Goal: Information Seeking & Learning: Learn about a topic

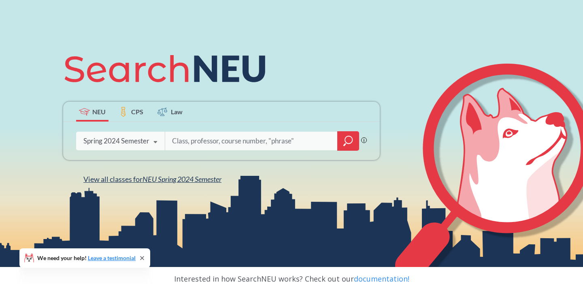
scroll to position [76, 0]
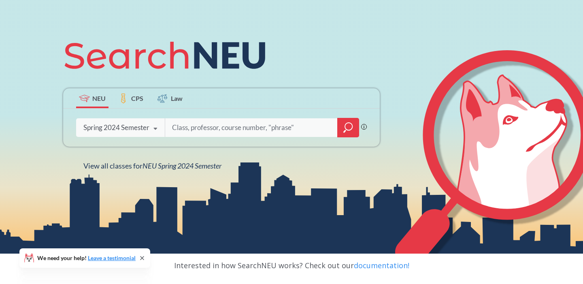
click at [143, 128] on div "Spring 2024 Semester" at bounding box center [116, 127] width 66 height 9
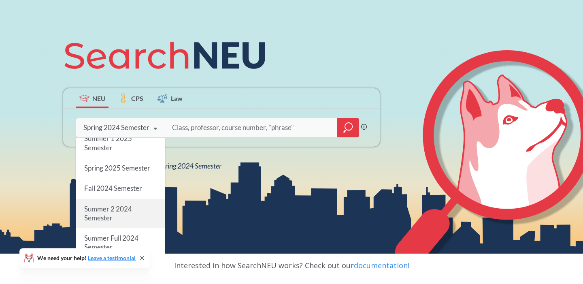
scroll to position [0, 0]
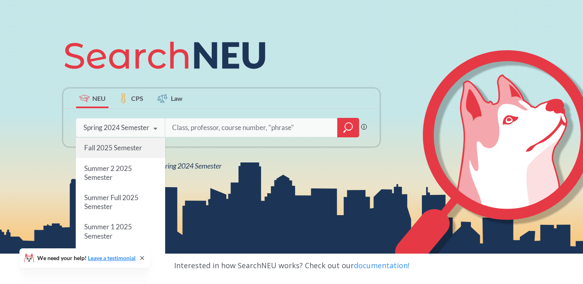
click at [128, 153] on div "Fall 2025 Semester" at bounding box center [120, 148] width 89 height 20
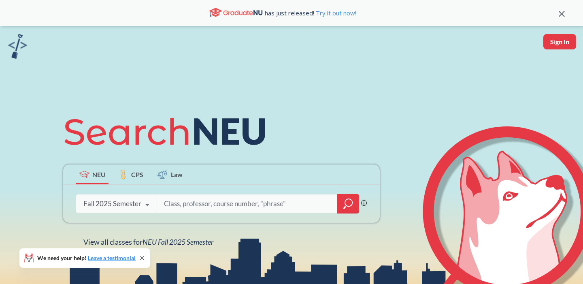
click at [225, 195] on input "search" at bounding box center [247, 203] width 168 height 17
type input "5100"
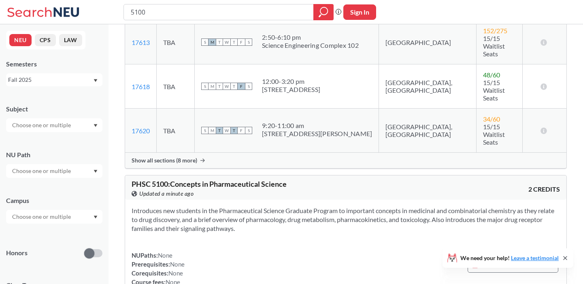
scroll to position [570, 0]
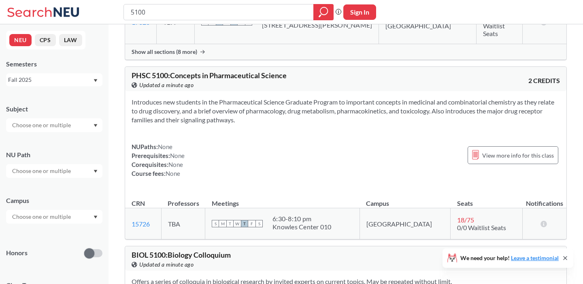
click at [78, 126] on div at bounding box center [54, 125] width 96 height 14
click at [54, 145] on p "Computer Science" at bounding box center [56, 148] width 91 height 8
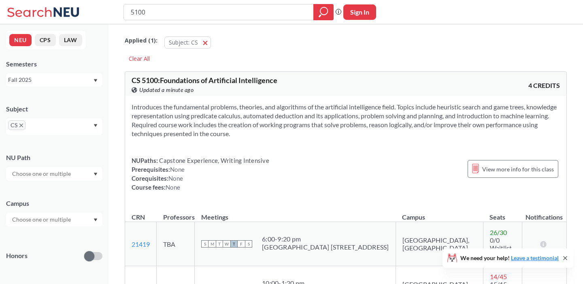
click at [85, 101] on div "Subject CS" at bounding box center [54, 115] width 96 height 38
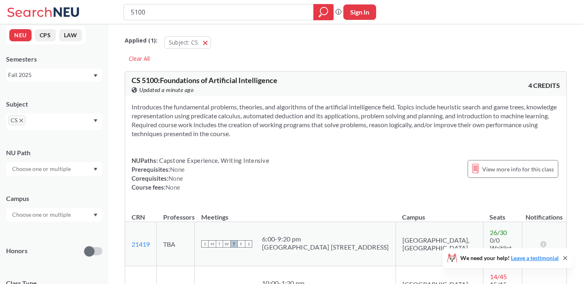
click at [55, 207] on div "Campus" at bounding box center [54, 204] width 96 height 36
click at [54, 215] on input "text" at bounding box center [42, 215] width 68 height 10
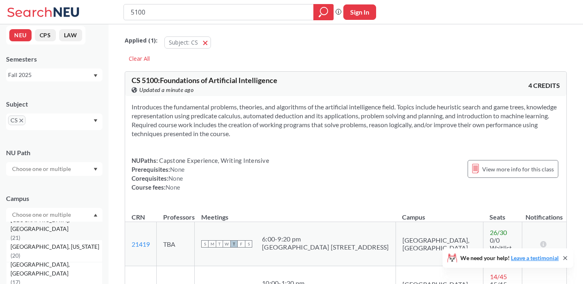
scroll to position [97, 0]
click at [44, 247] on span "[GEOGRAPHIC_DATA], [US_STATE]" at bounding box center [56, 242] width 90 height 9
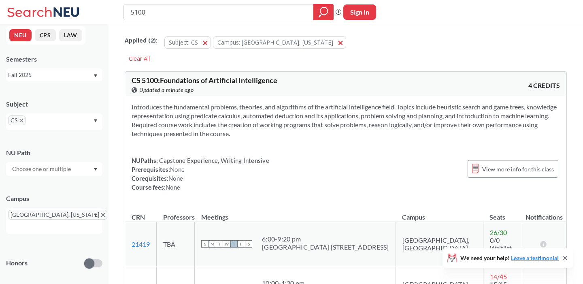
drag, startPoint x: 212, startPoint y: 13, endPoint x: 0, endPoint y: 10, distance: 211.7
click at [0, 10] on div "5100 Phrase search guarantees the exact search appears in the results. Ex. If y…" at bounding box center [291, 12] width 583 height 24
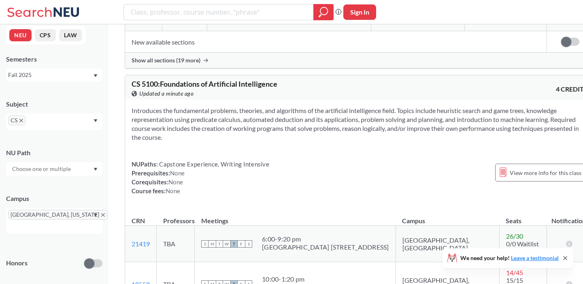
scroll to position [2084, 0]
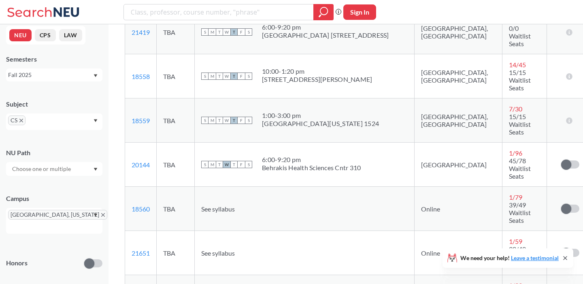
scroll to position [2297, 0]
drag, startPoint x: 153, startPoint y: 202, endPoint x: 130, endPoint y: 204, distance: 22.8
copy link "18561"
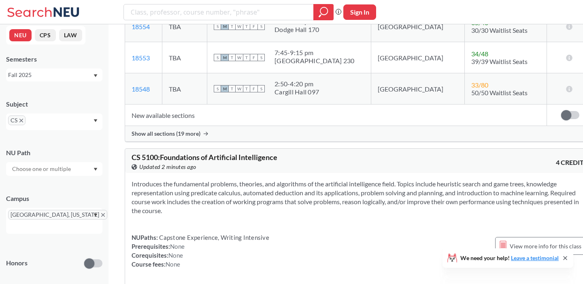
scroll to position [1978, 0]
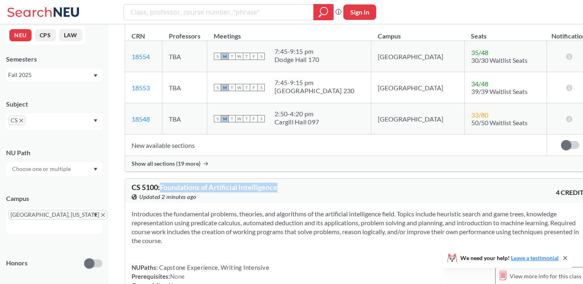
drag, startPoint x: 162, startPoint y: 87, endPoint x: 287, endPoint y: 85, distance: 124.7
click at [287, 183] on div "CS 5100 : Foundations of Artificial Intelligence View this course on Banner. Up…" at bounding box center [246, 192] width 228 height 18
copy span "Foundations of Artificial Intelligence"
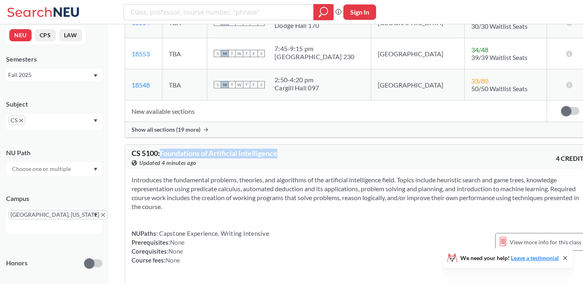
scroll to position [2001, 0]
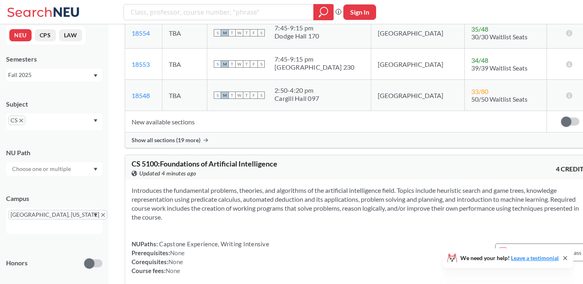
click at [335, 169] on div "View this course on Banner. Updated 4 minutes ago" at bounding box center [246, 173] width 228 height 9
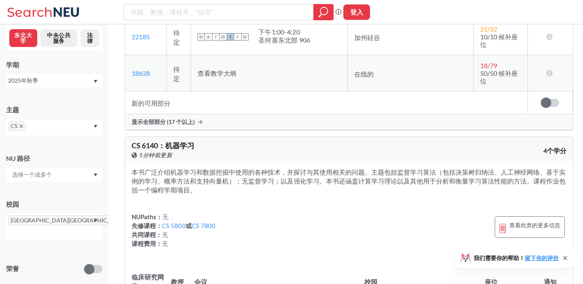
scroll to position [5469, 0]
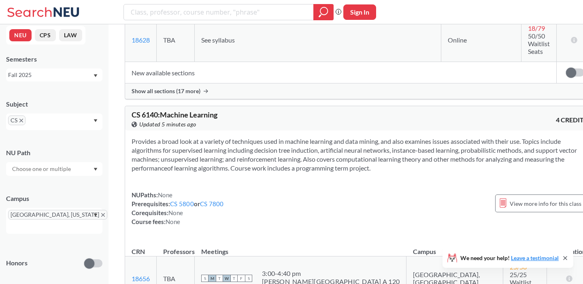
click at [21, 121] on icon "X to remove pill" at bounding box center [21, 121] width 4 height 4
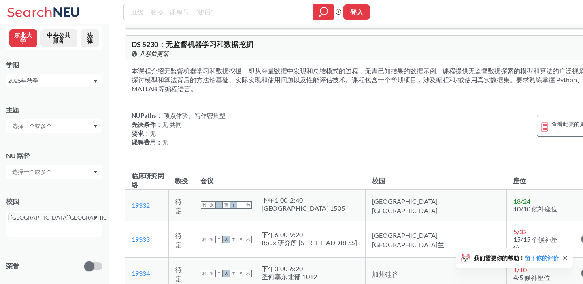
scroll to position [6065, 0]
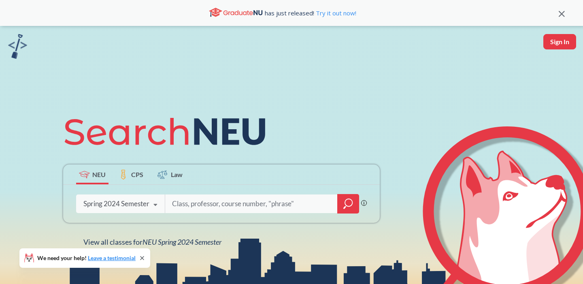
click at [227, 202] on input "search" at bounding box center [251, 203] width 160 height 17
type input "5002"
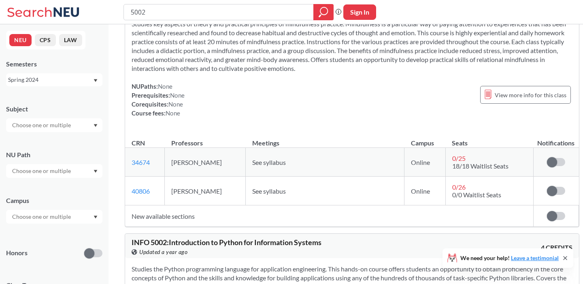
scroll to position [155, 0]
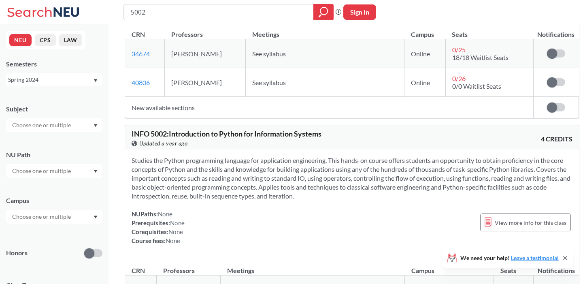
click at [81, 118] on div at bounding box center [54, 125] width 96 height 14
click at [74, 136] on div "CS ( 112 )" at bounding box center [56, 139] width 91 height 9
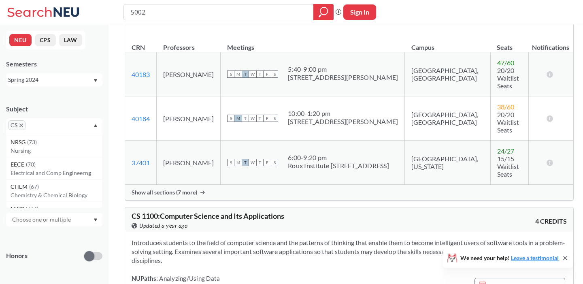
scroll to position [226, 0]
